Goal: Information Seeking & Learning: Learn about a topic

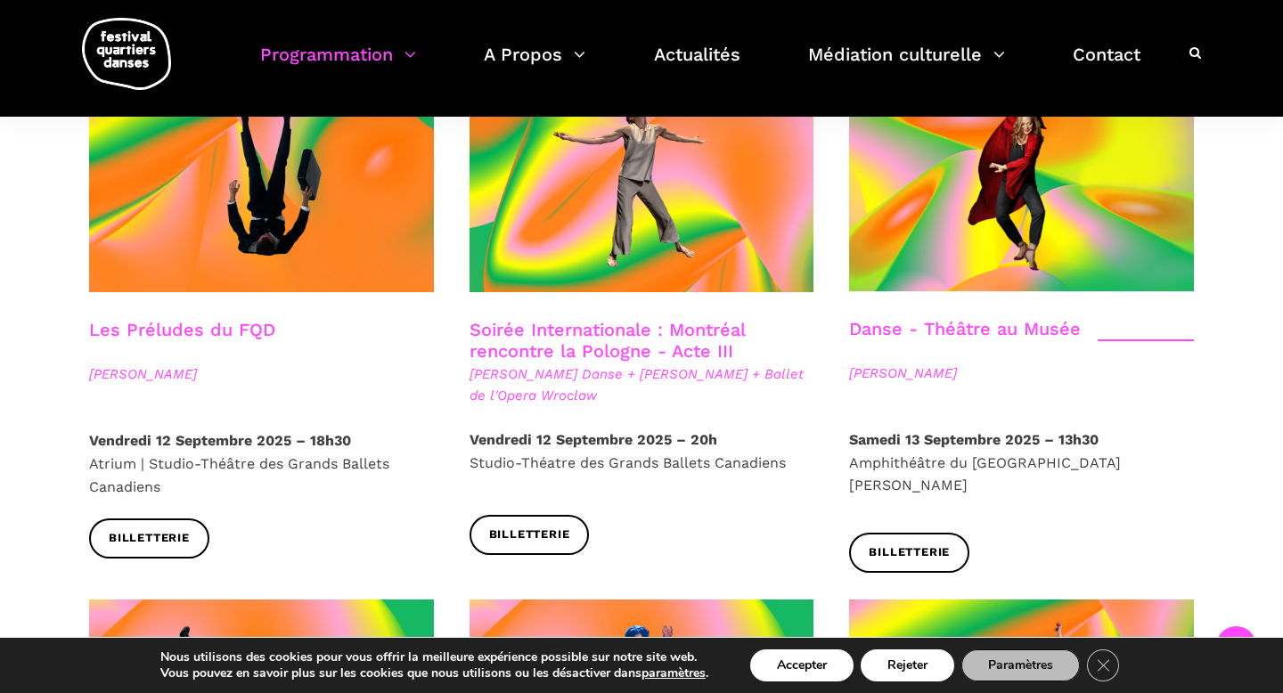
scroll to position [2096, 0]
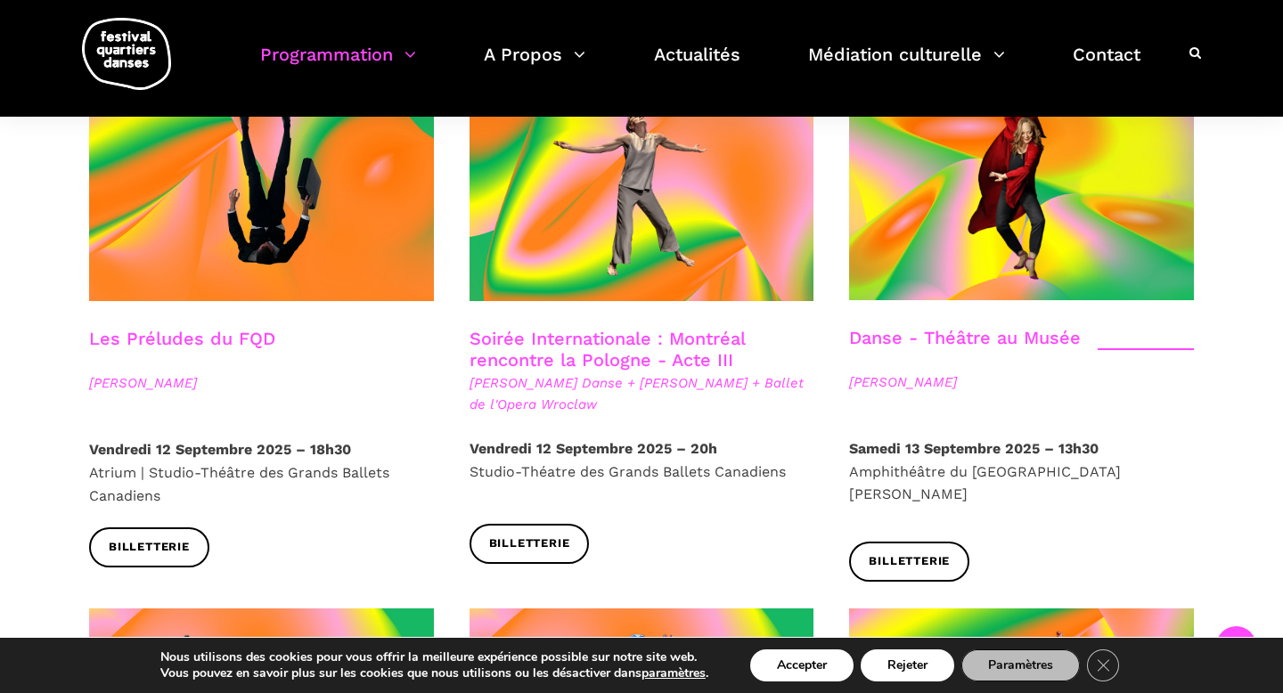
click at [613, 328] on link "Soirée Internationale : Montréal rencontre la Pologne - Acte III" at bounding box center [607, 349] width 275 height 43
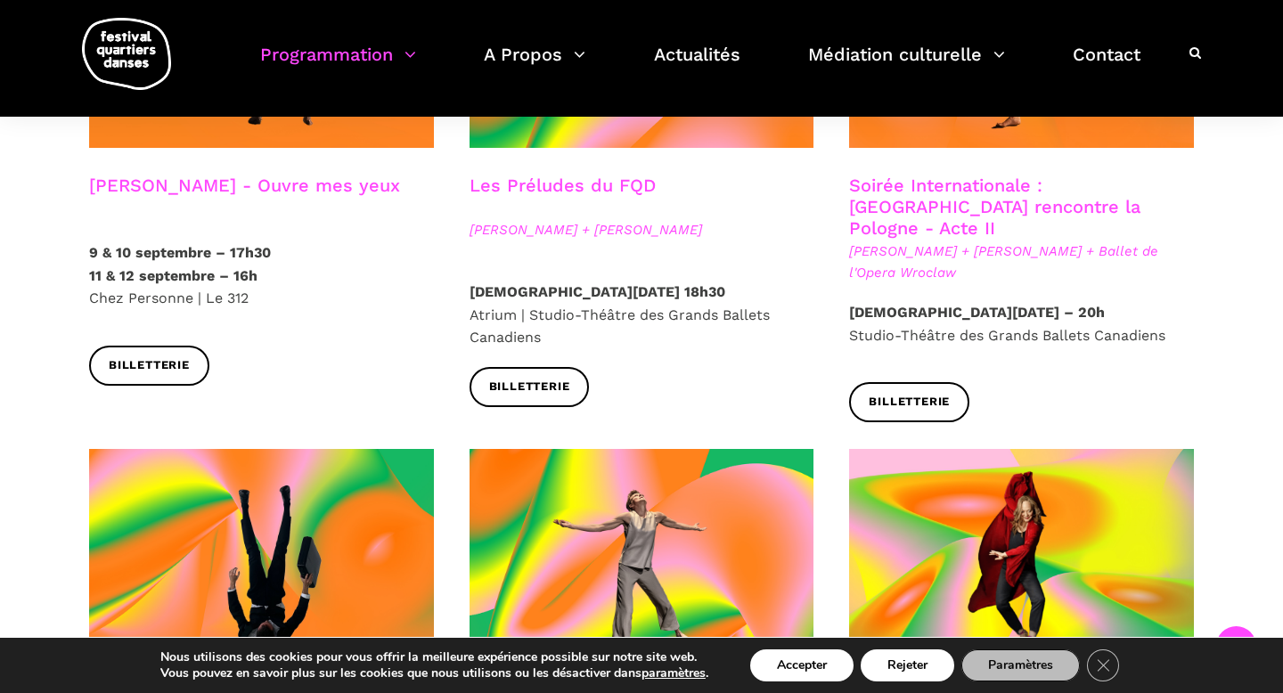
scroll to position [1694, 0]
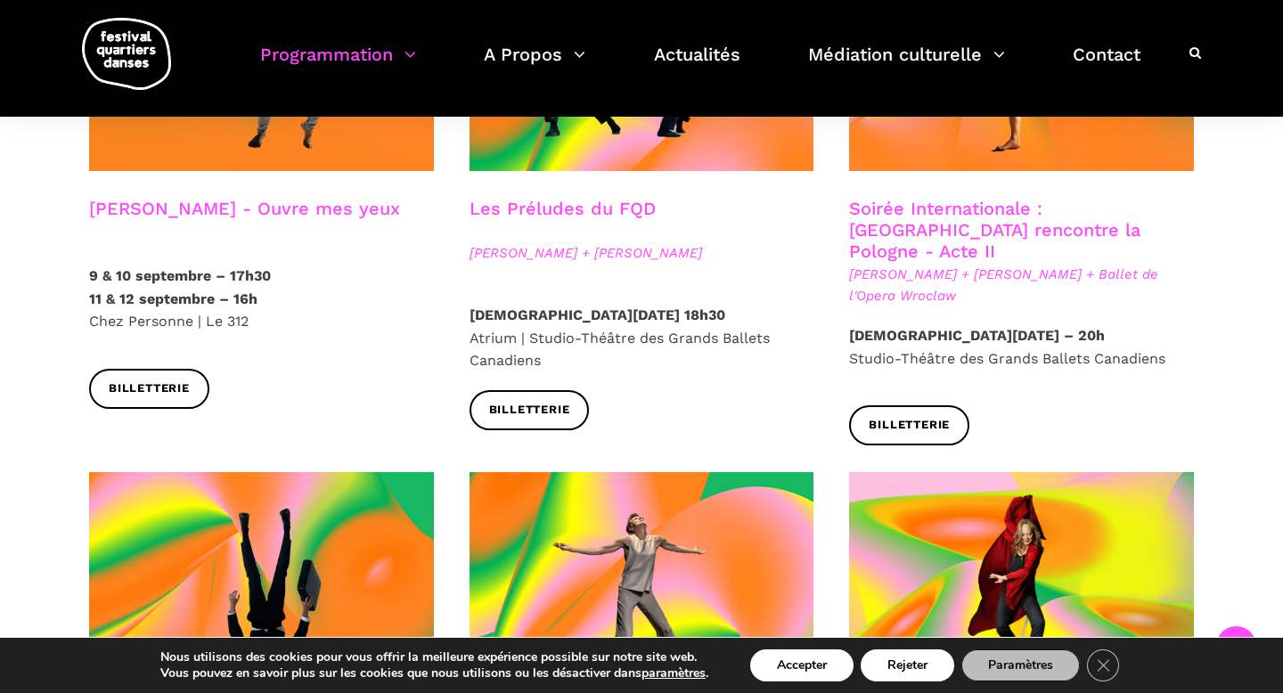
click at [1010, 327] on strong "Jeudi 11 Septembre 2025 – 20h" at bounding box center [977, 335] width 256 height 17
click at [914, 151] on div at bounding box center [1022, 69] width 381 height 258
click at [914, 198] on link "Soirée Internationale : Montréal rencontre la Pologne - Acte II" at bounding box center [994, 230] width 291 height 64
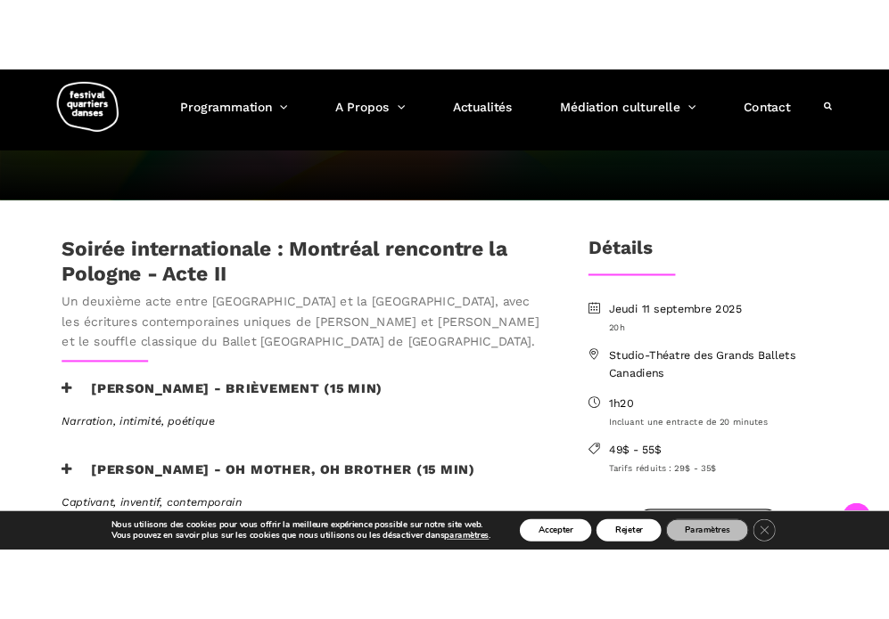
scroll to position [403, 0]
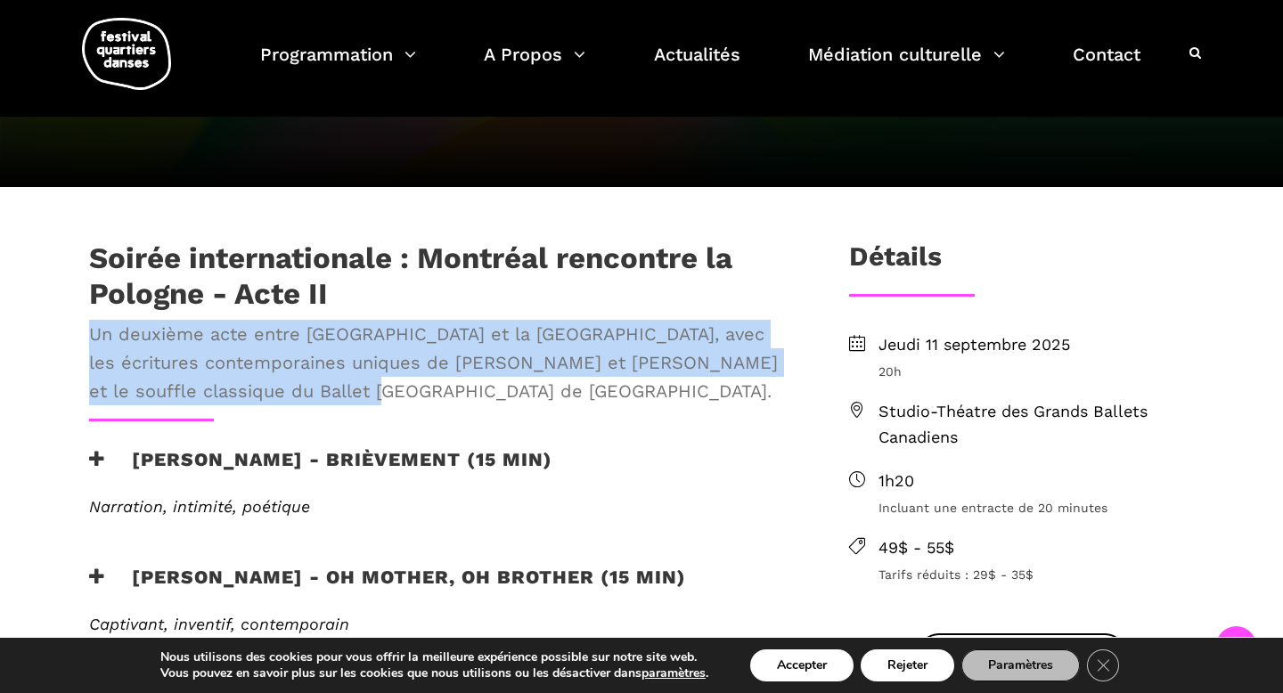
drag, startPoint x: 464, startPoint y: 394, endPoint x: 74, endPoint y: 337, distance: 394.5
click at [74, 337] on div "Soirée internationale : Montréal rencontre la Pologne - Acte II Un deuxième act…" at bounding box center [440, 330] width 738 height 178
copy span "Un deuxième acte entre Montréal et la Pologne, avec les écritures contemporaine…"
